Goal: Task Accomplishment & Management: Manage account settings

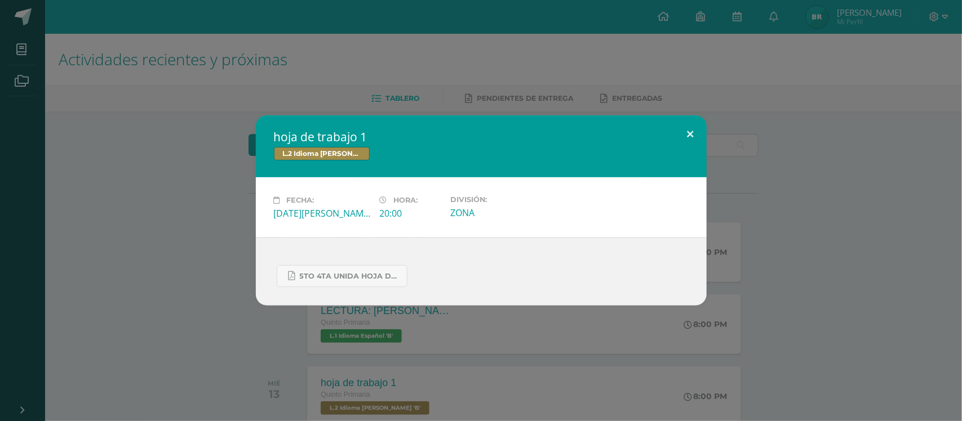
click at [690, 125] on button at bounding box center [690, 135] width 32 height 38
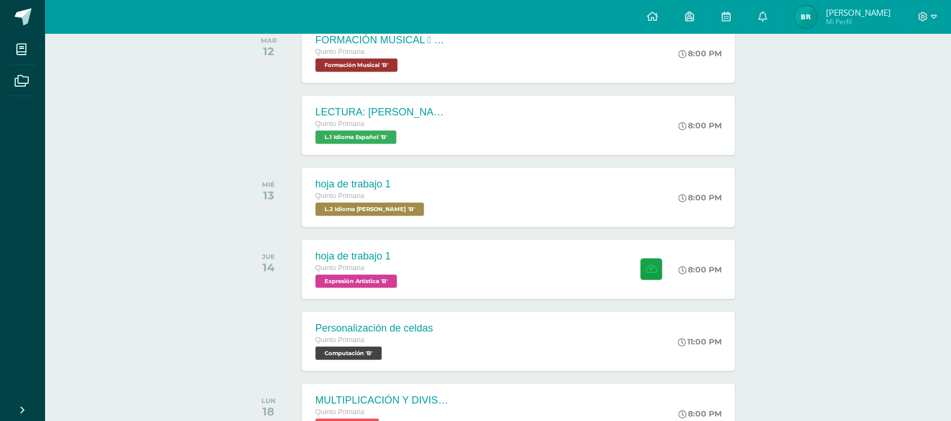
scroll to position [200, 0]
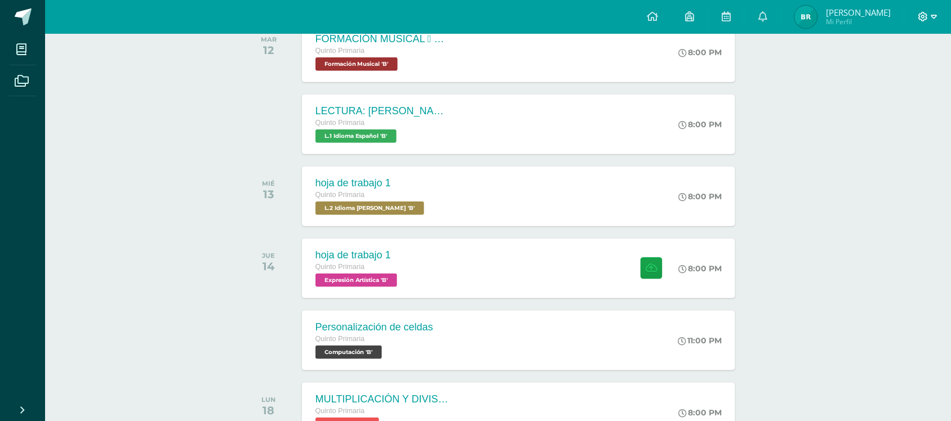
click at [936, 16] on icon at bounding box center [934, 17] width 6 height 10
click at [894, 87] on div "Configuración Cerrar sesión" at bounding box center [893, 69] width 89 height 44
click at [895, 79] on span "Cerrar sesión" at bounding box center [899, 77] width 51 height 11
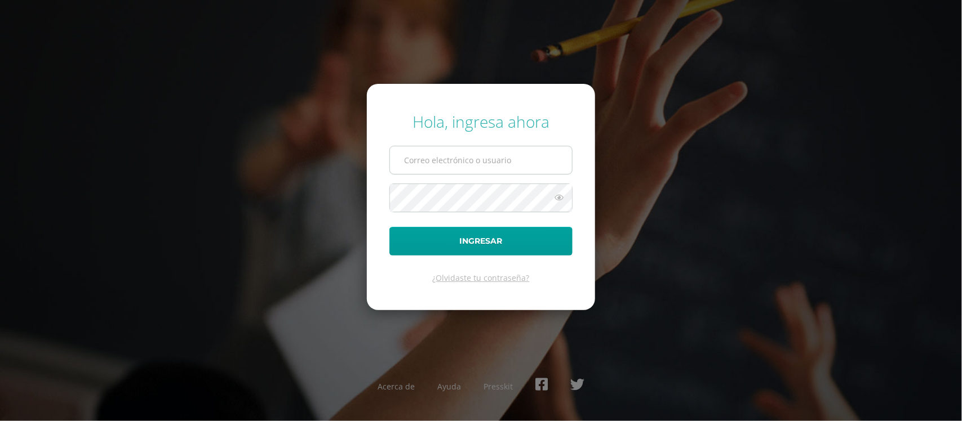
click at [548, 161] on input "text" at bounding box center [481, 161] width 182 height 28
type input "530@laestrella.edu.gt"
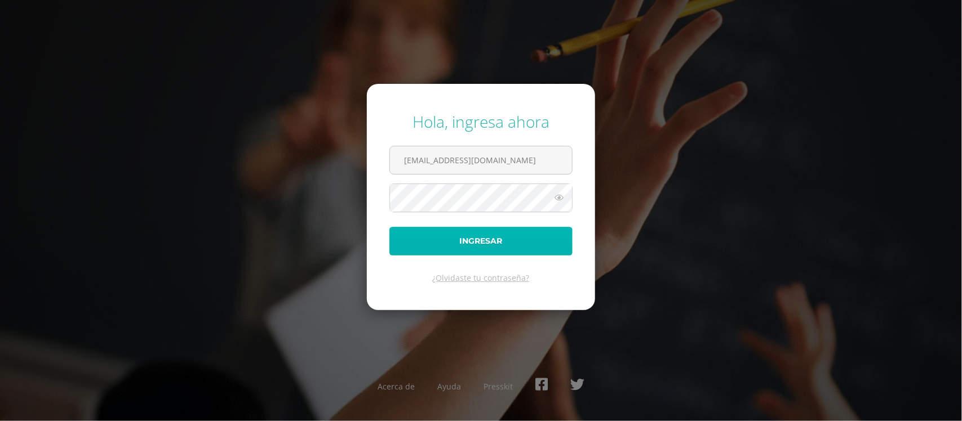
click at [507, 248] on button "Ingresar" at bounding box center [480, 241] width 183 height 29
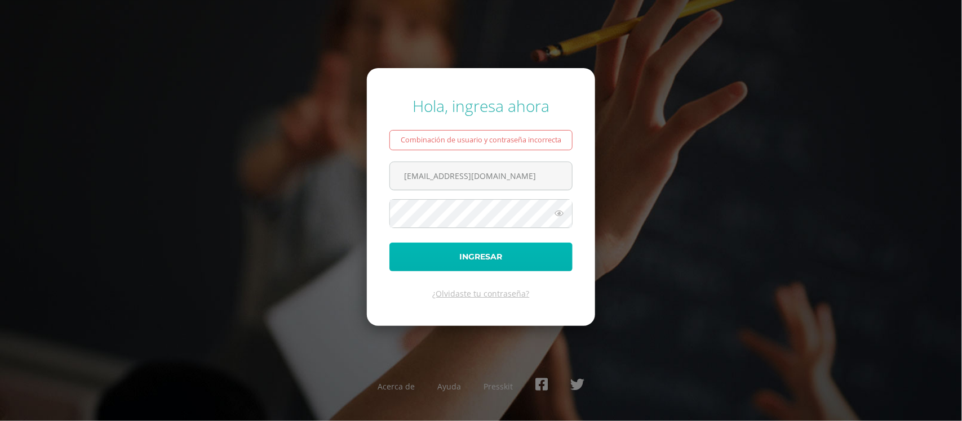
click at [475, 254] on button "Ingresar" at bounding box center [480, 257] width 183 height 29
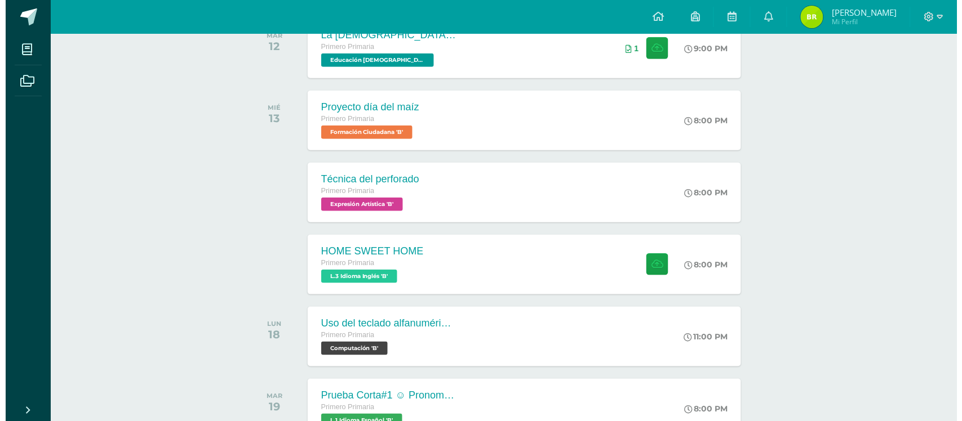
scroll to position [224, 0]
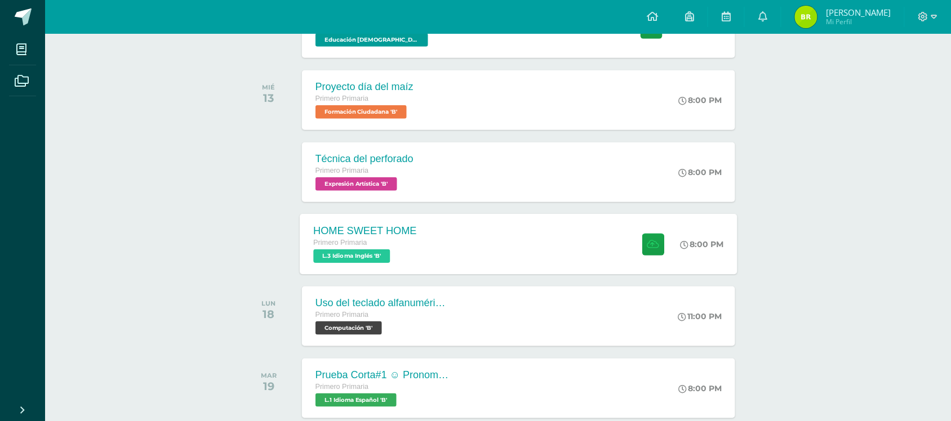
click at [350, 254] on span "L.3 Idioma Inglés 'B'" at bounding box center [351, 257] width 77 height 14
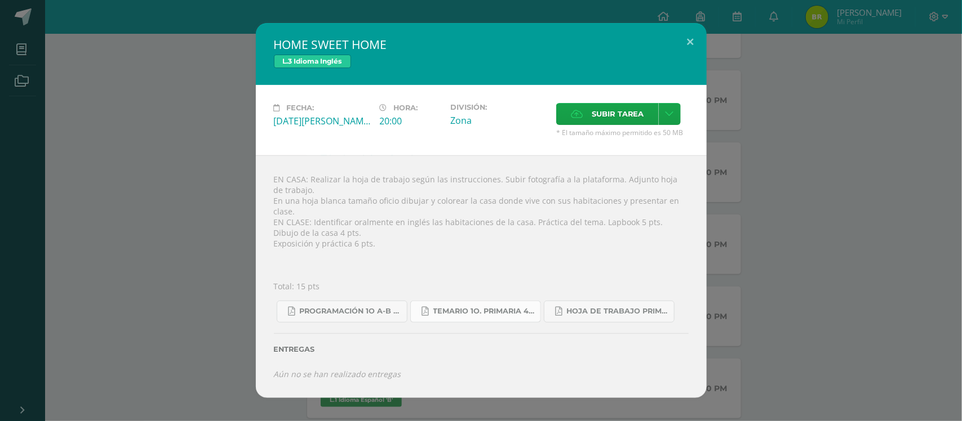
click at [429, 304] on link "Temario 1o. primaria 4-2025.pdf" at bounding box center [475, 312] width 131 height 22
click at [598, 307] on span "Hoja de trabajo PRIMERO1.pdf" at bounding box center [617, 311] width 101 height 9
